Goal: Transaction & Acquisition: Subscribe to service/newsletter

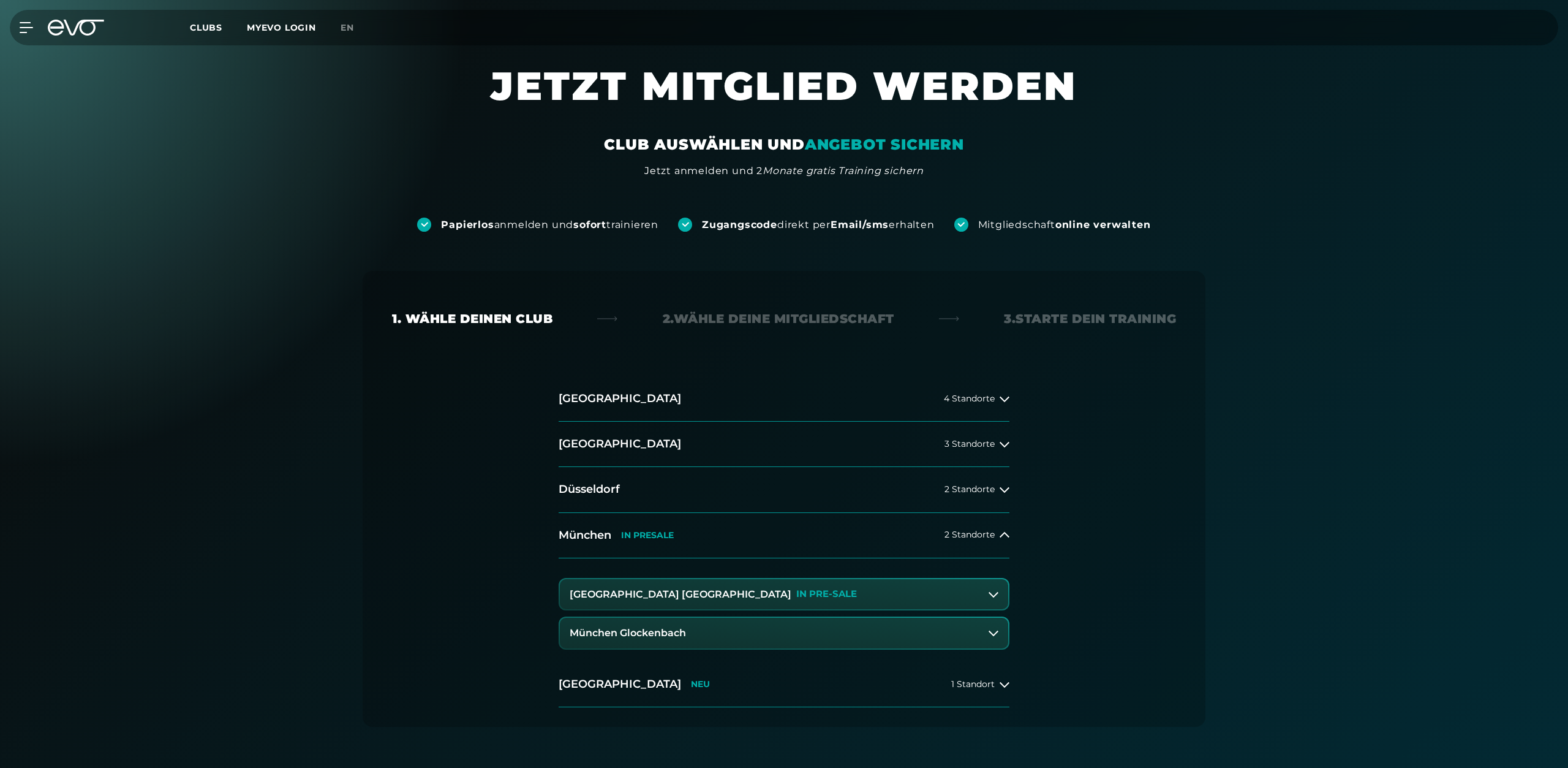
scroll to position [62, 0]
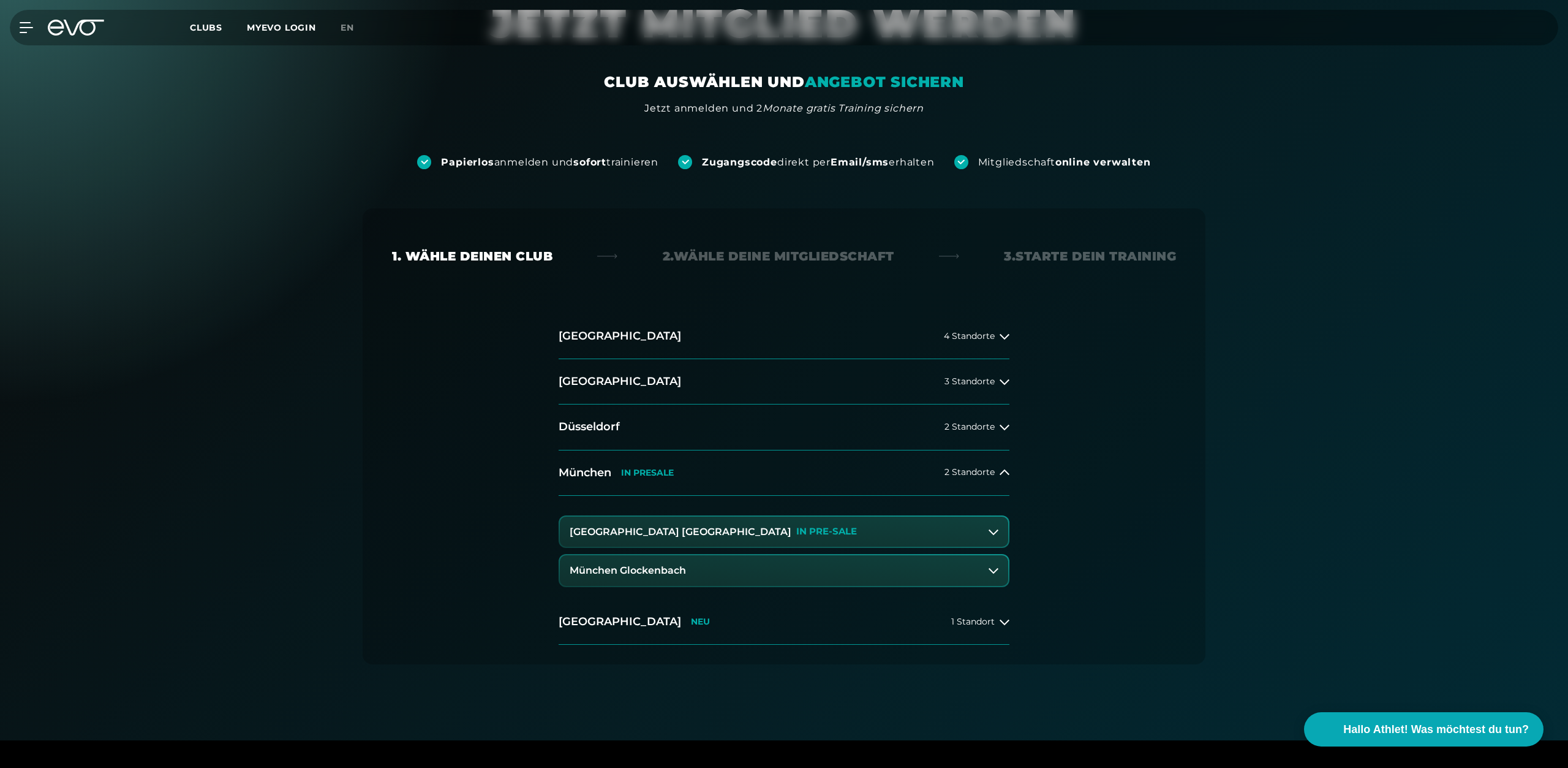
click at [665, 530] on h3 "[GEOGRAPHIC_DATA] [GEOGRAPHIC_DATA]" at bounding box center [680, 531] width 222 height 11
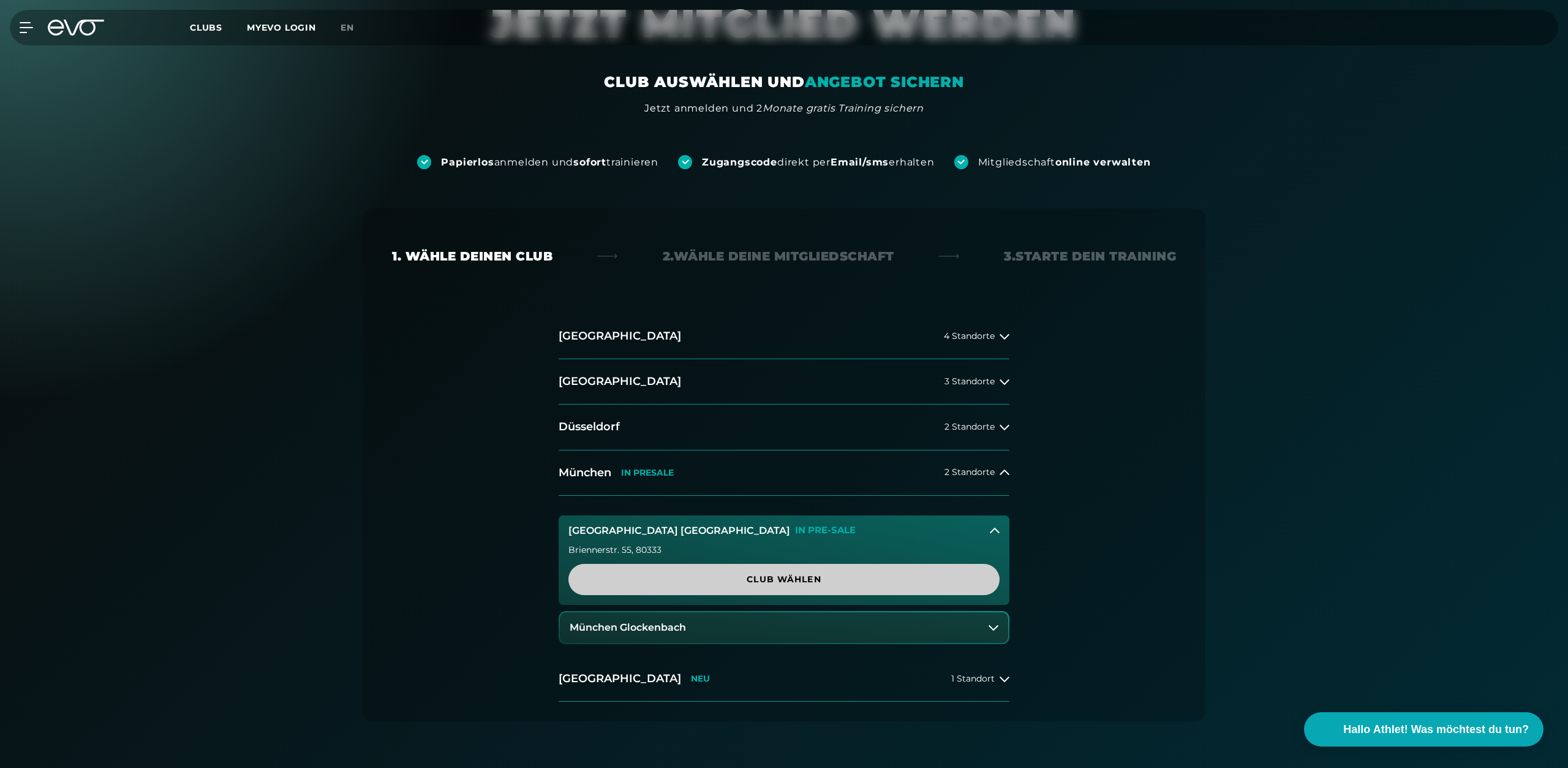
click at [785, 576] on span "Club wählen" at bounding box center [783, 579] width 372 height 13
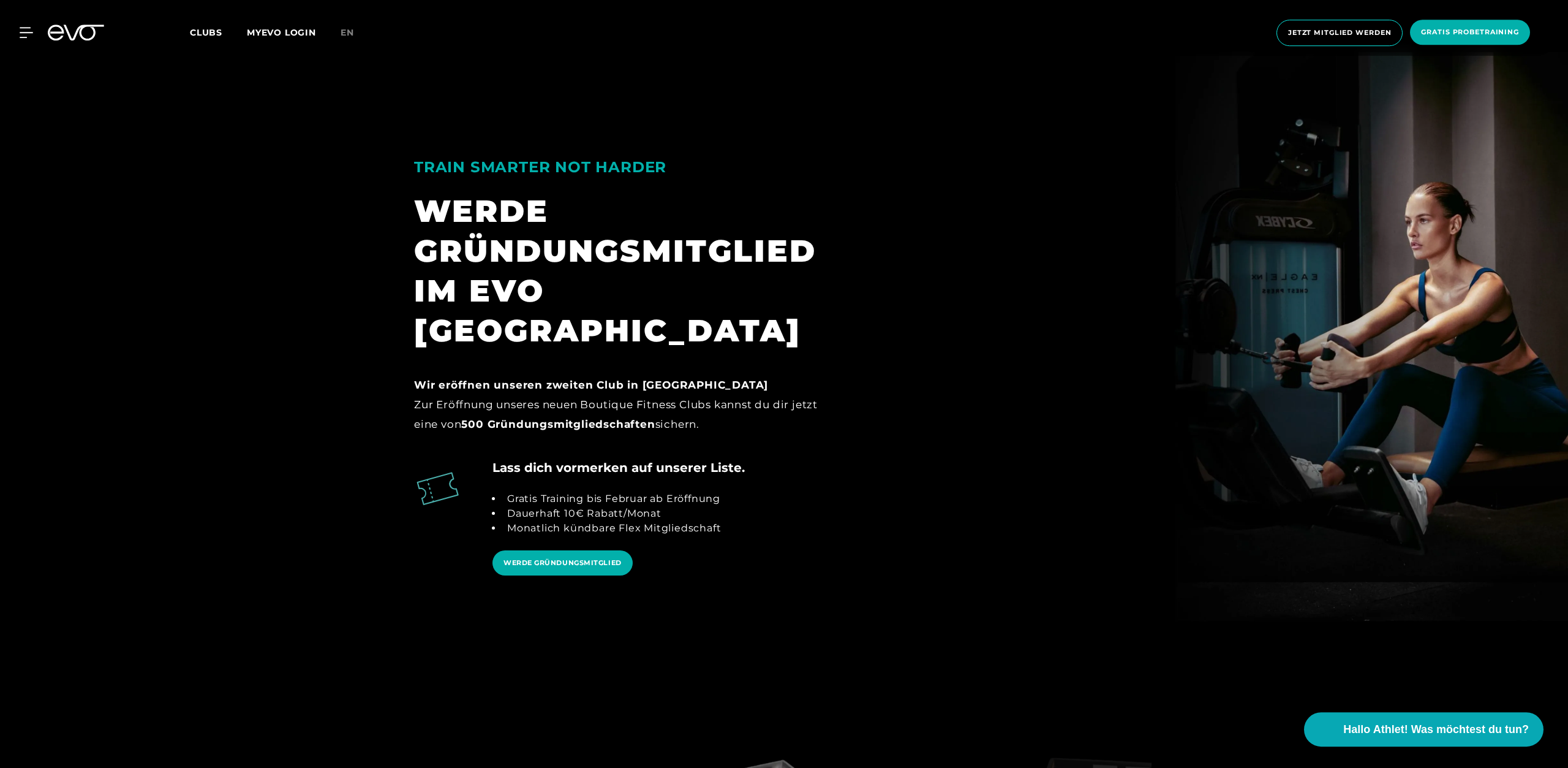
scroll to position [1563, 0]
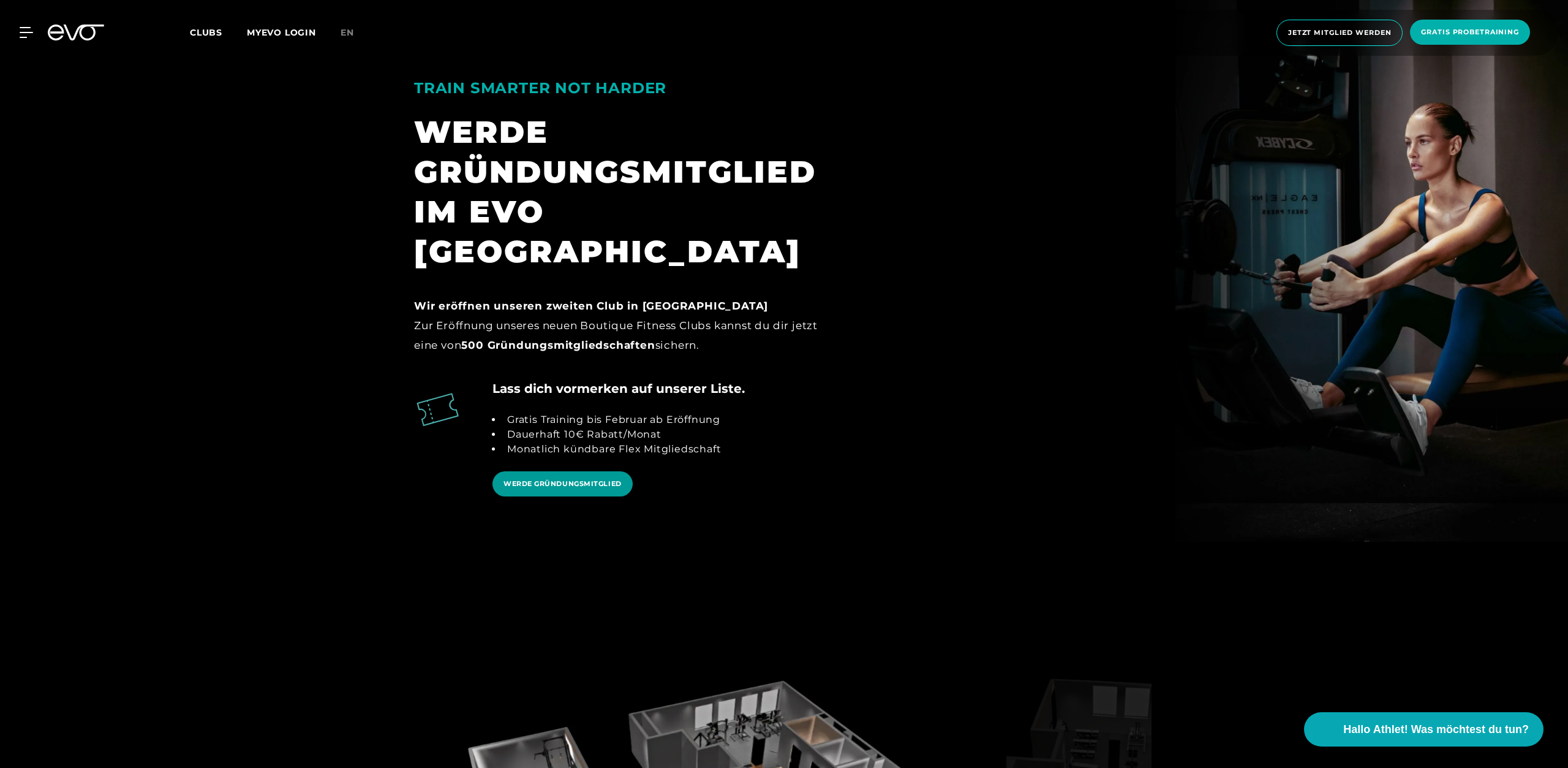
click at [595, 472] on link "WERDE GRÜNDUNGSMITGLIED" at bounding box center [562, 484] width 141 height 25
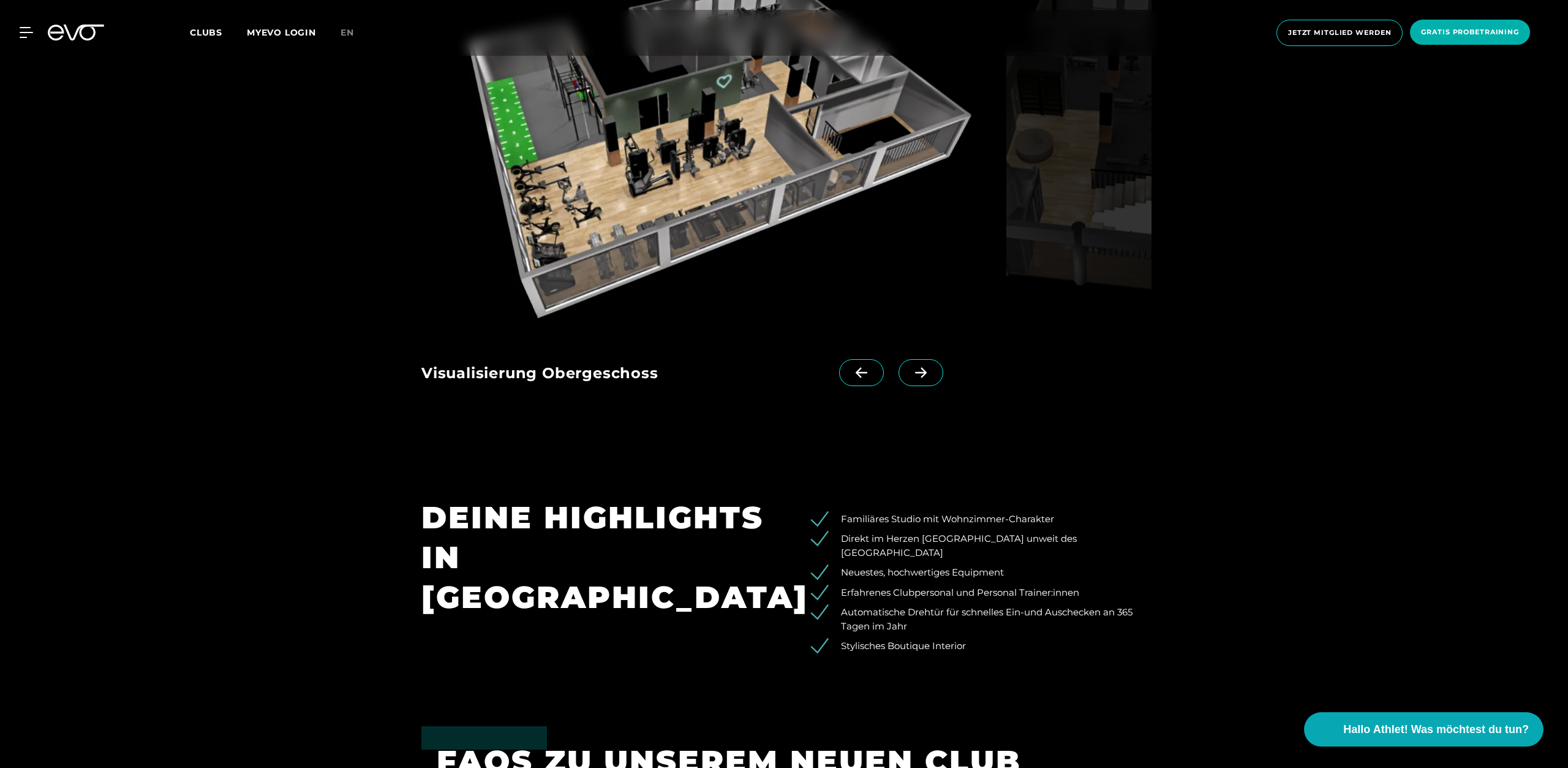
scroll to position [2313, 0]
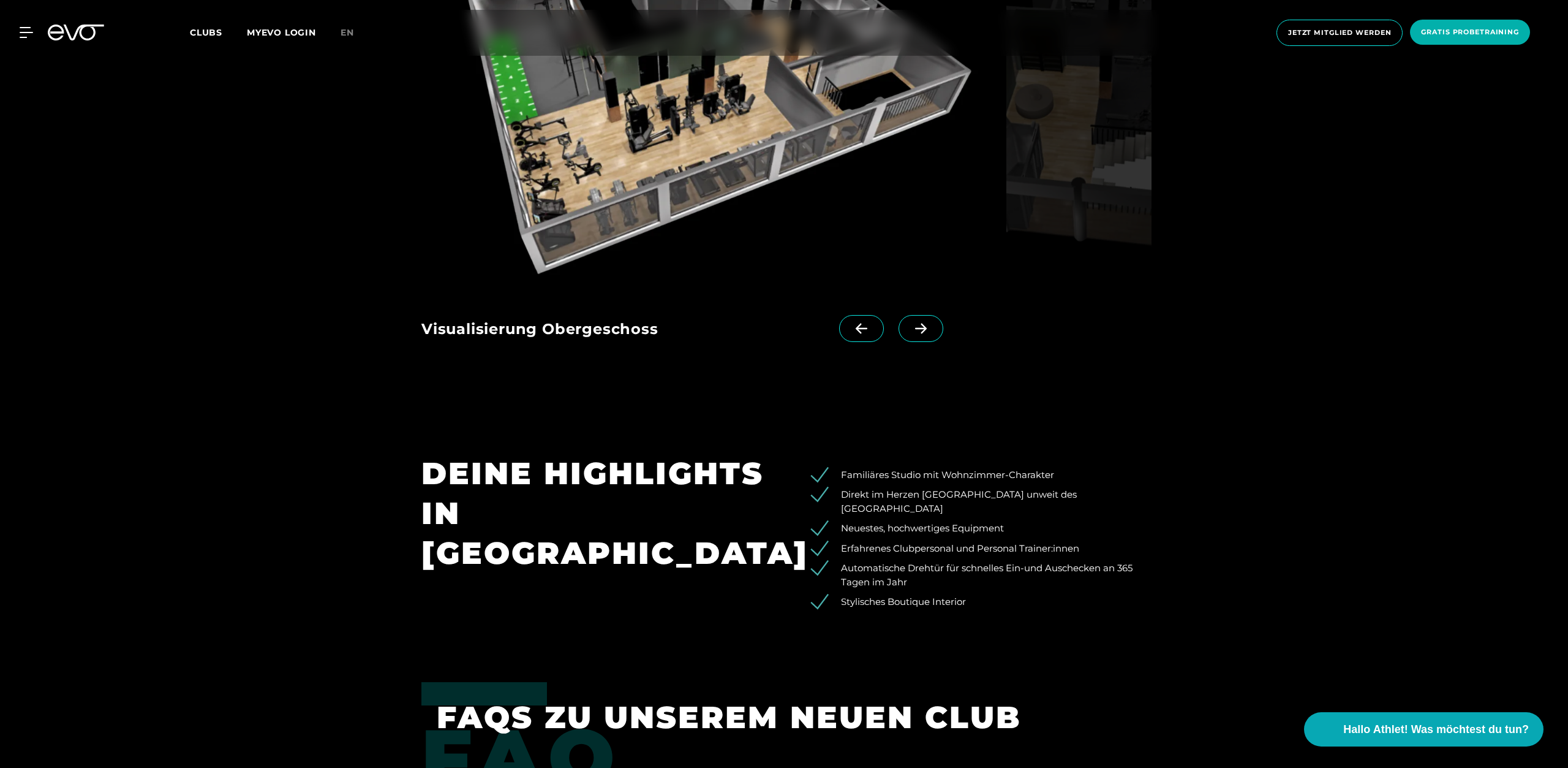
click at [925, 315] on span at bounding box center [920, 329] width 44 height 27
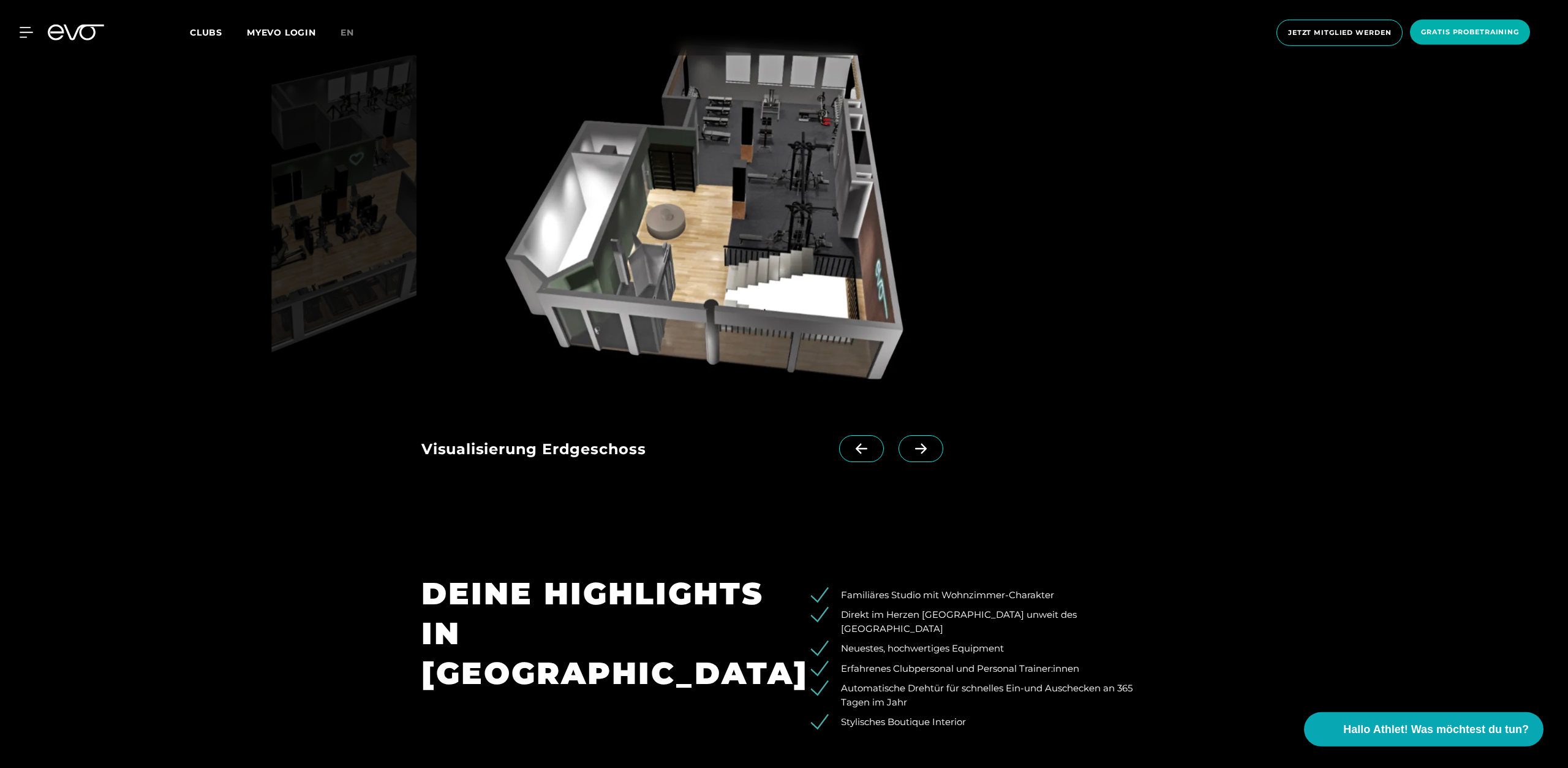
scroll to position [2125, 0]
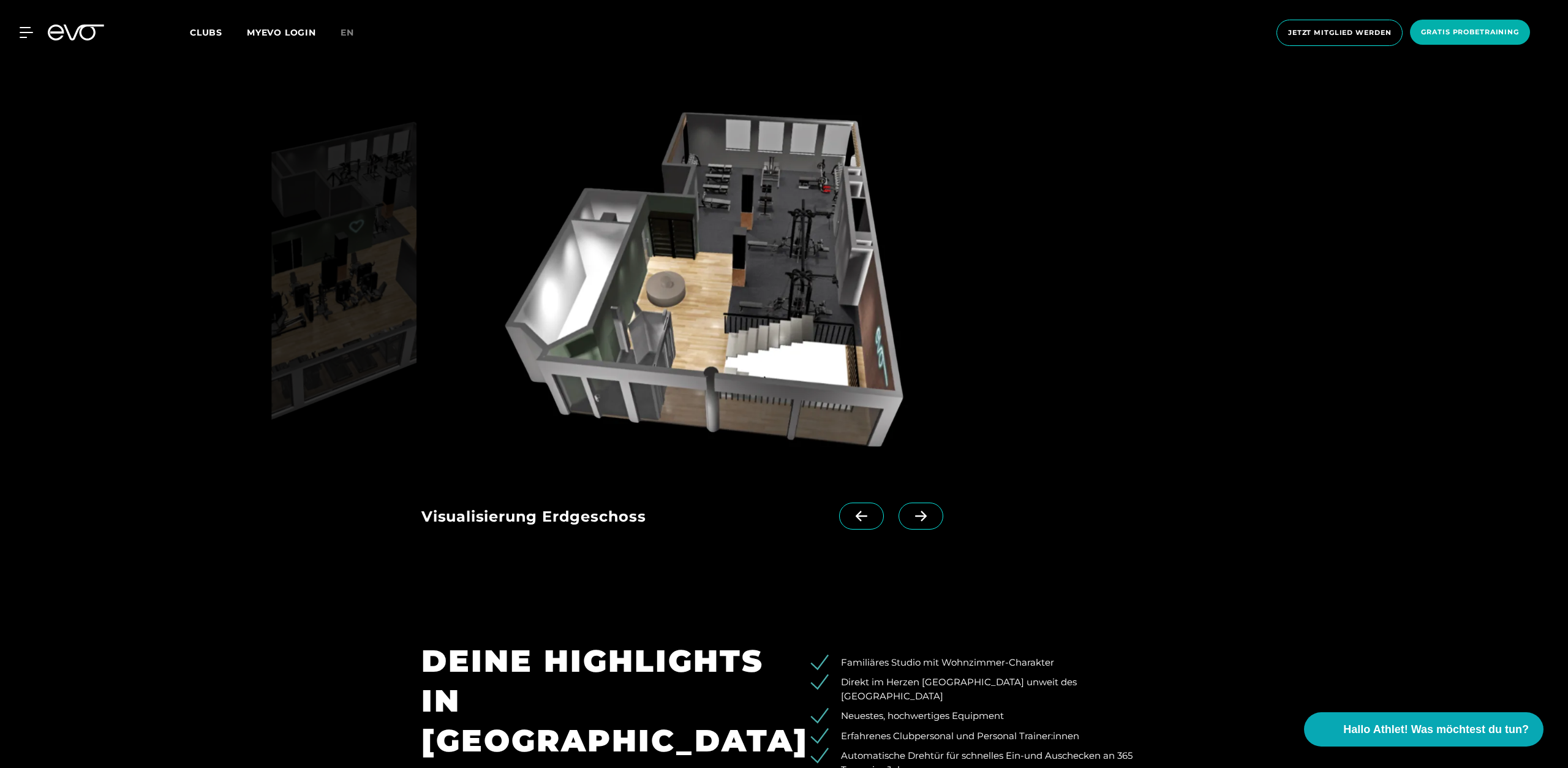
click at [856, 510] on icon at bounding box center [861, 515] width 22 height 11
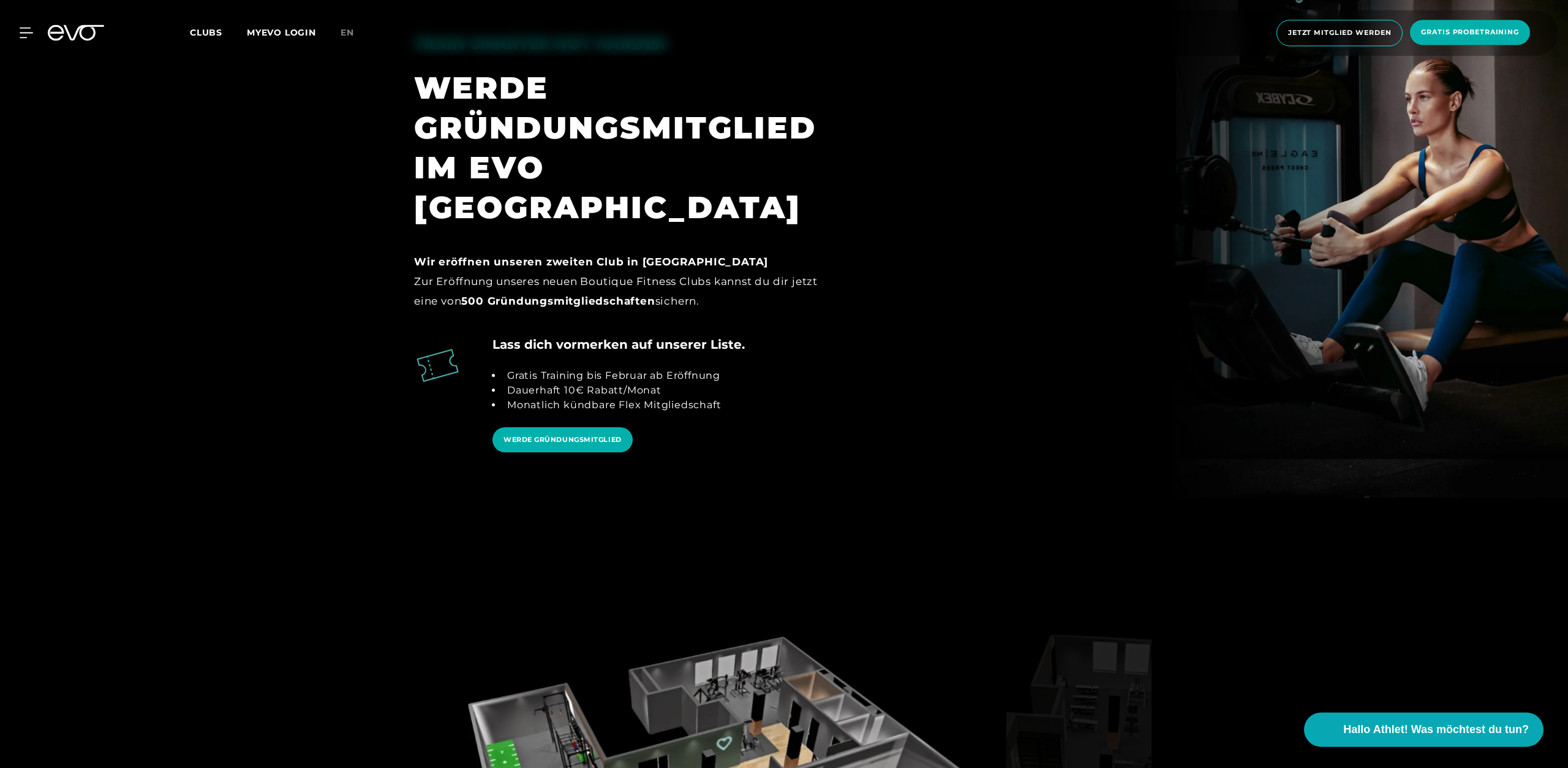
scroll to position [1687, 0]
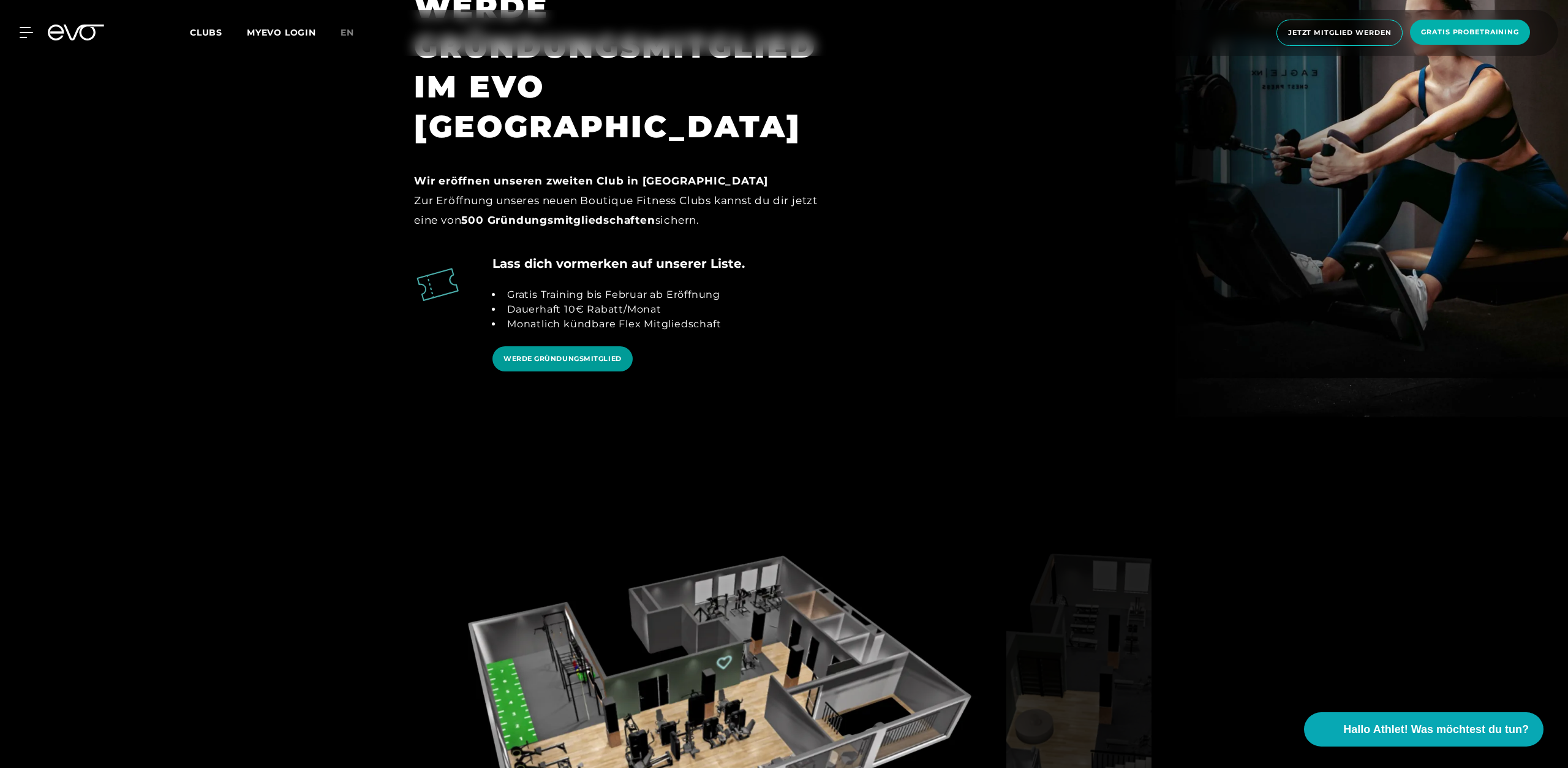
click at [610, 354] on span "WERDE GRÜNDUNGSMITGLIED" at bounding box center [562, 359] width 118 height 11
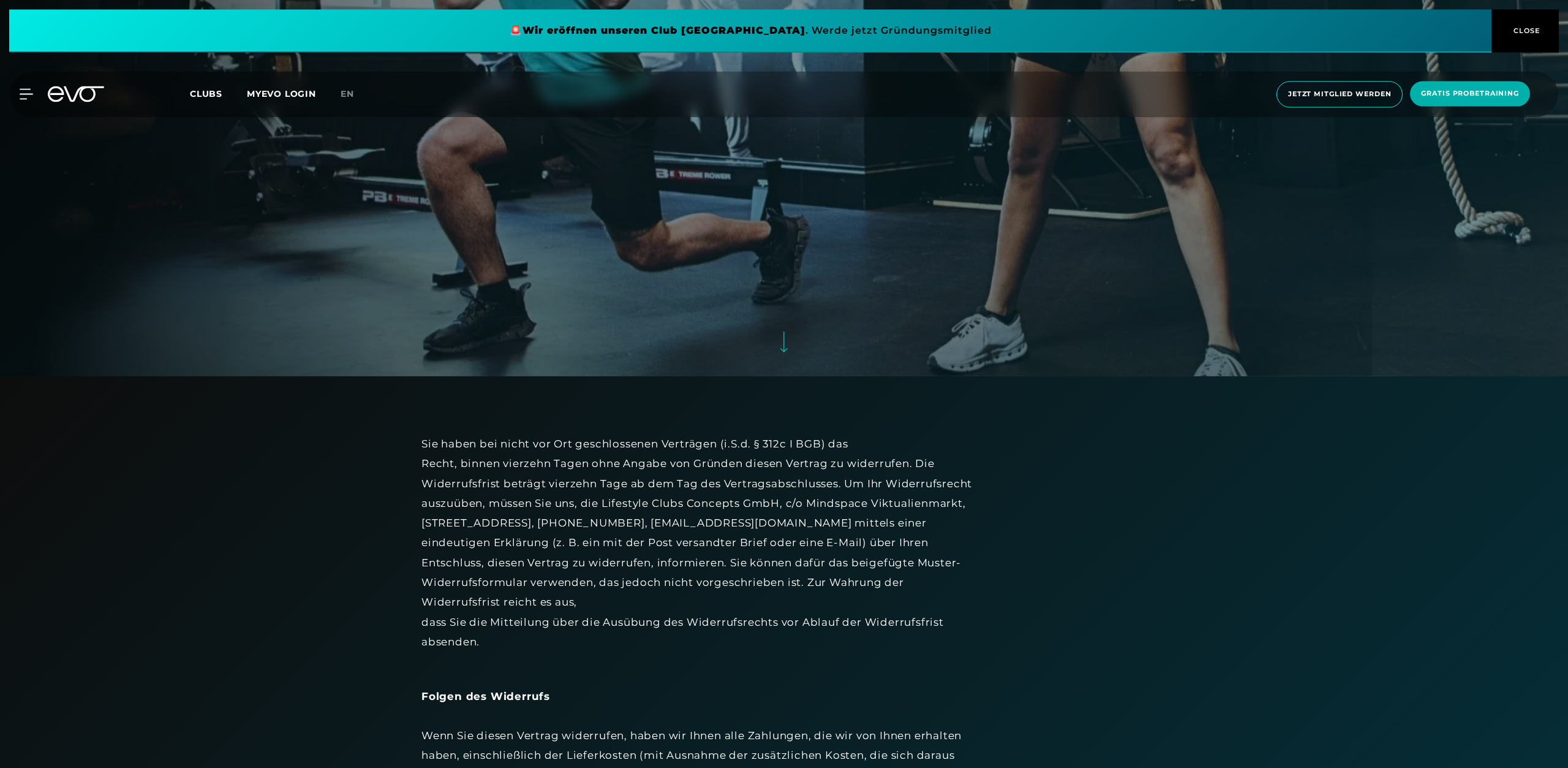
scroll to position [625, 0]
